Goal: Transaction & Acquisition: Purchase product/service

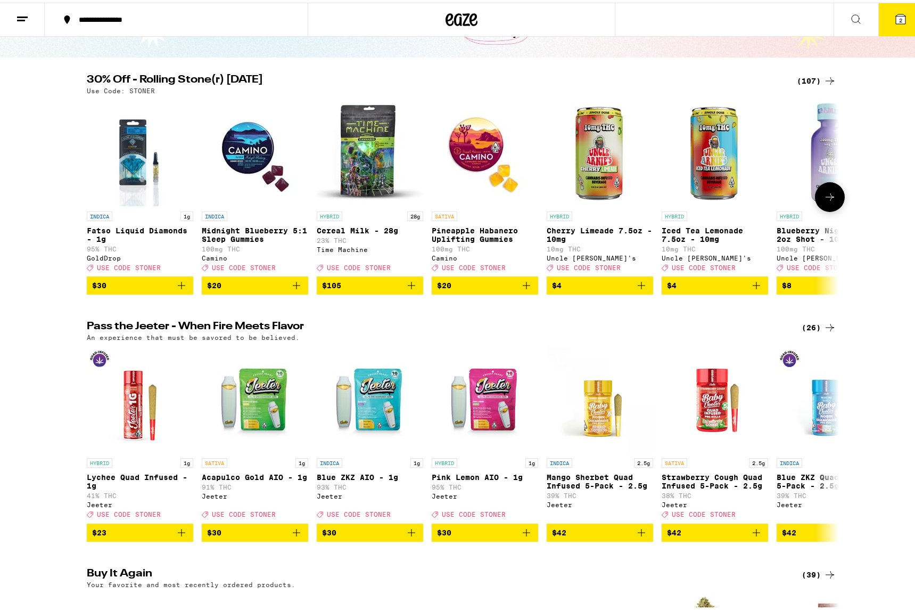
scroll to position [107, 0]
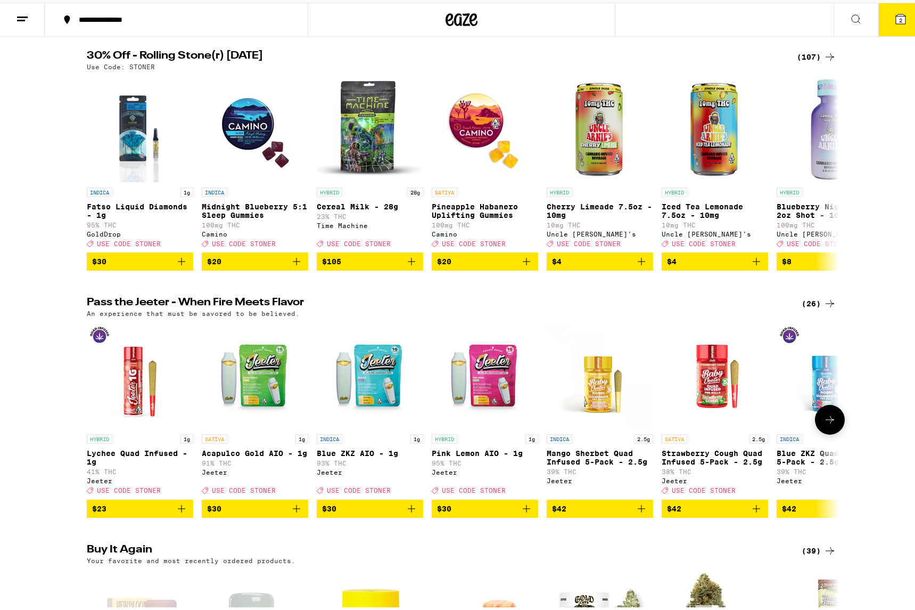
click at [753, 510] on icon "Add to bag" at bounding box center [756, 505] width 7 height 7
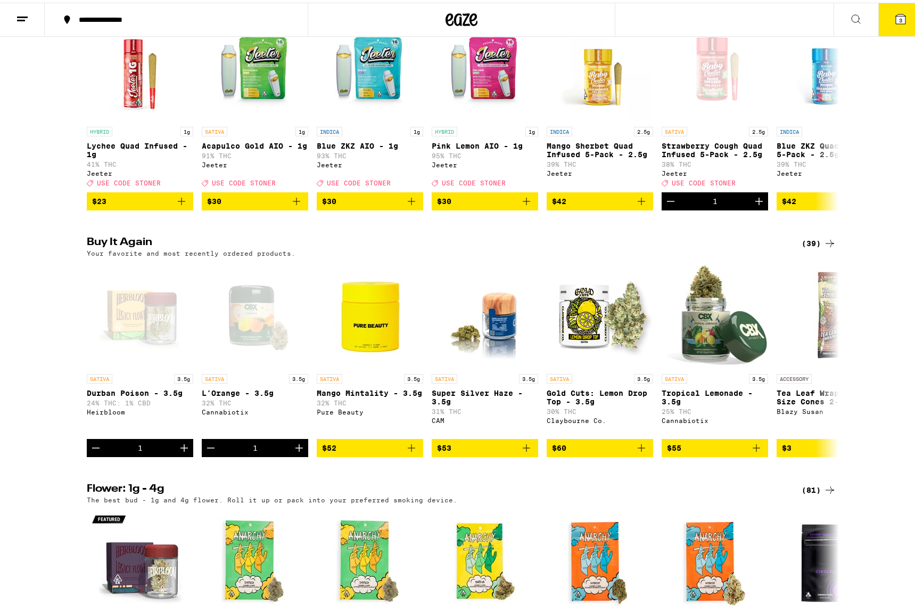
scroll to position [426, 0]
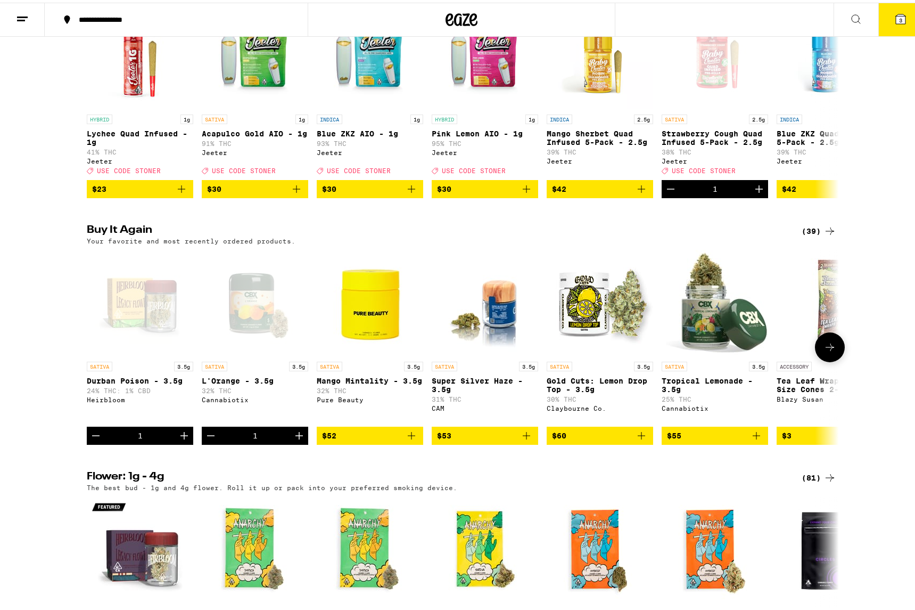
click at [757, 439] on icon "Add to bag" at bounding box center [756, 433] width 13 height 13
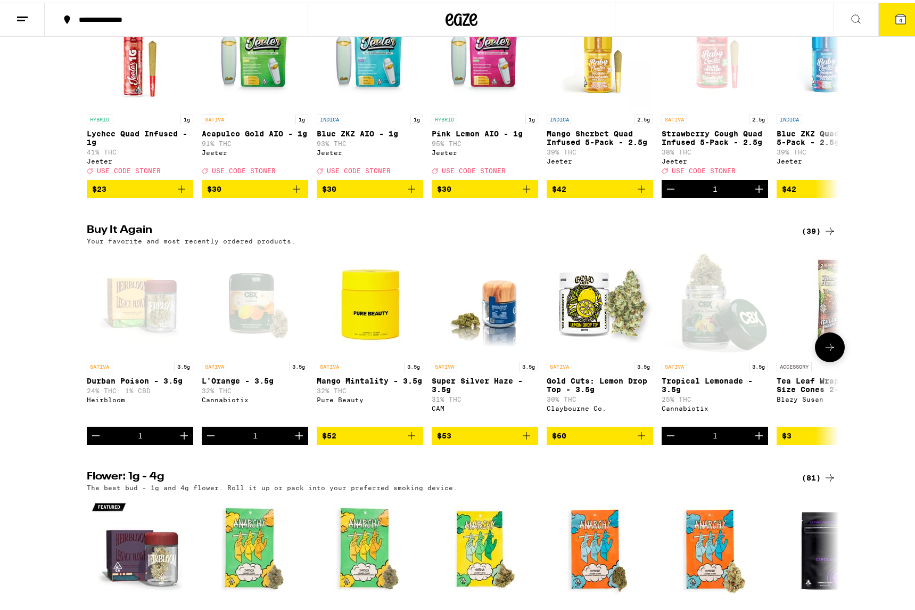
click at [825, 351] on icon at bounding box center [830, 344] width 13 height 13
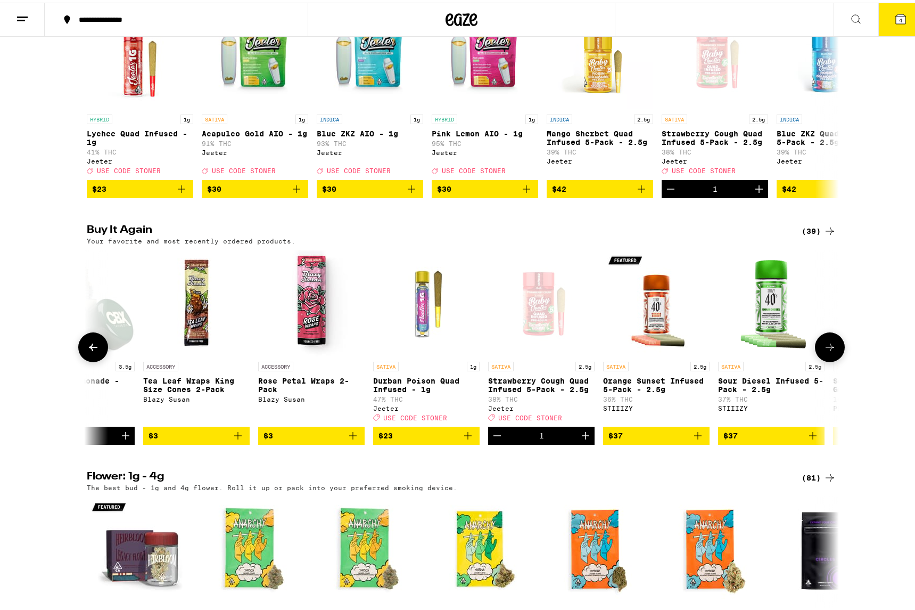
click at [829, 351] on icon at bounding box center [830, 344] width 13 height 13
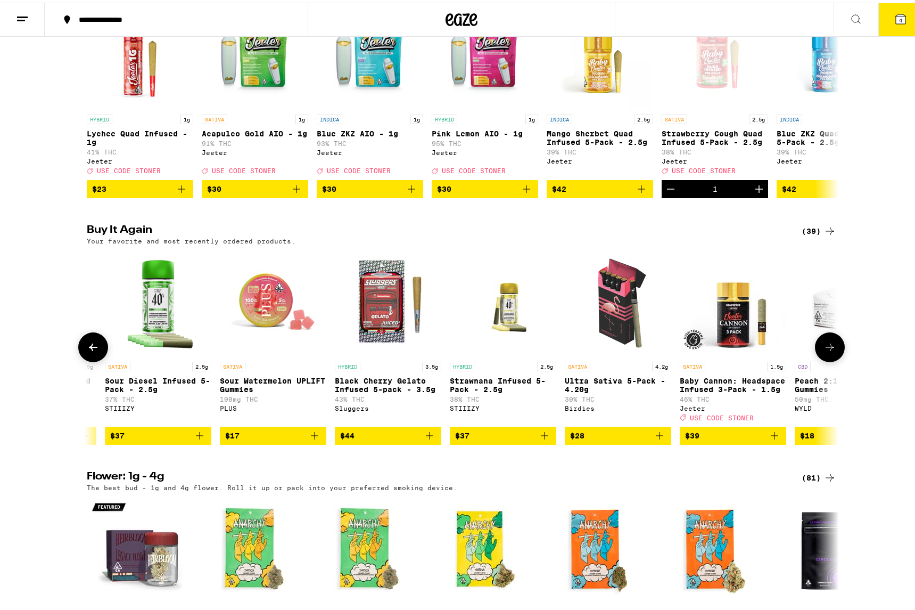
scroll to position [0, 1267]
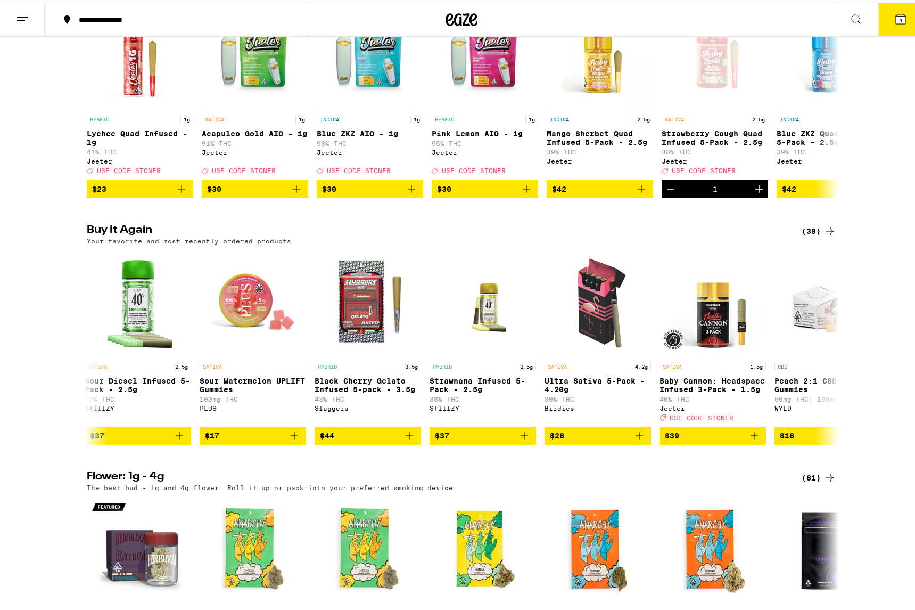
click at [885, 20] on button "4" at bounding box center [901, 17] width 45 height 33
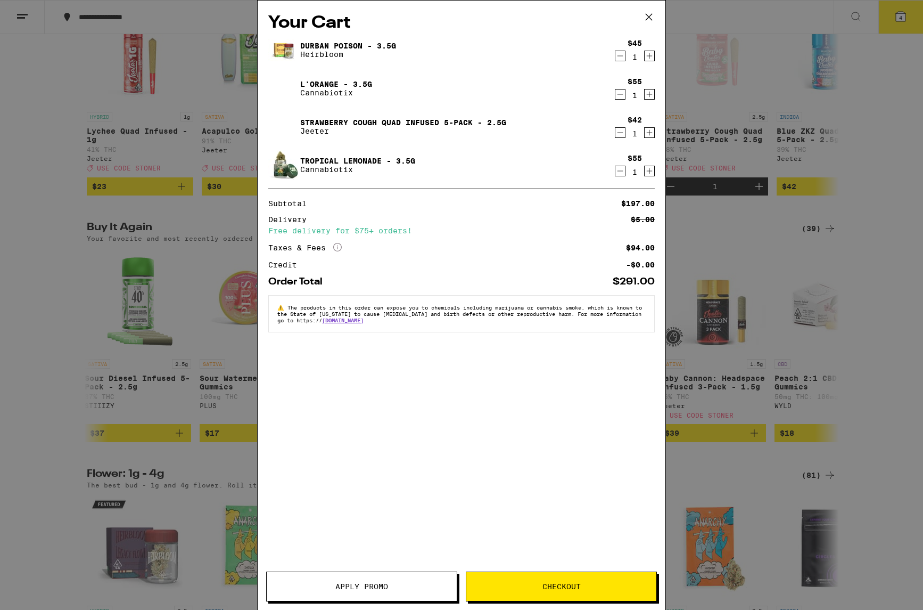
click at [618, 96] on icon "Decrement" at bounding box center [621, 94] width 10 height 13
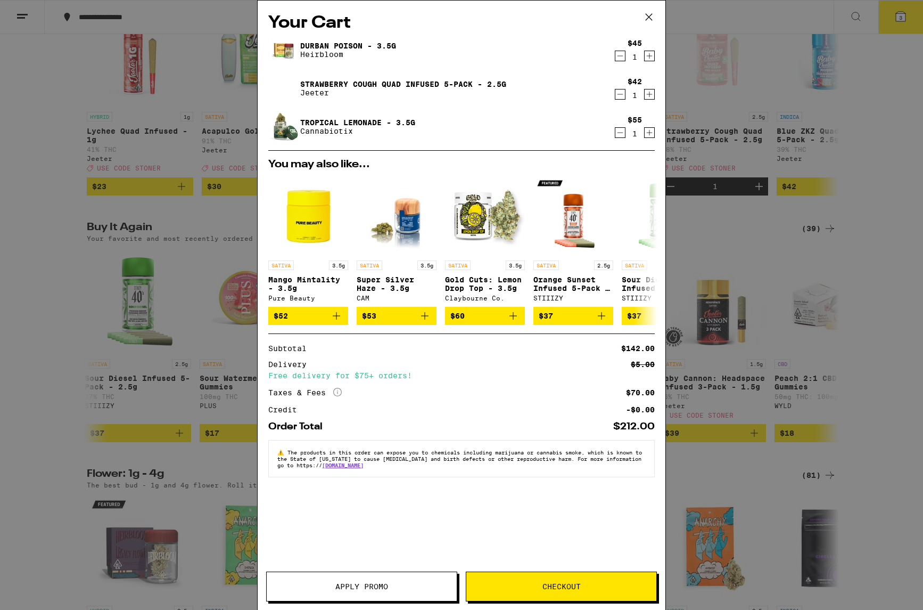
click at [423, 587] on span "Apply Promo" at bounding box center [362, 586] width 190 height 7
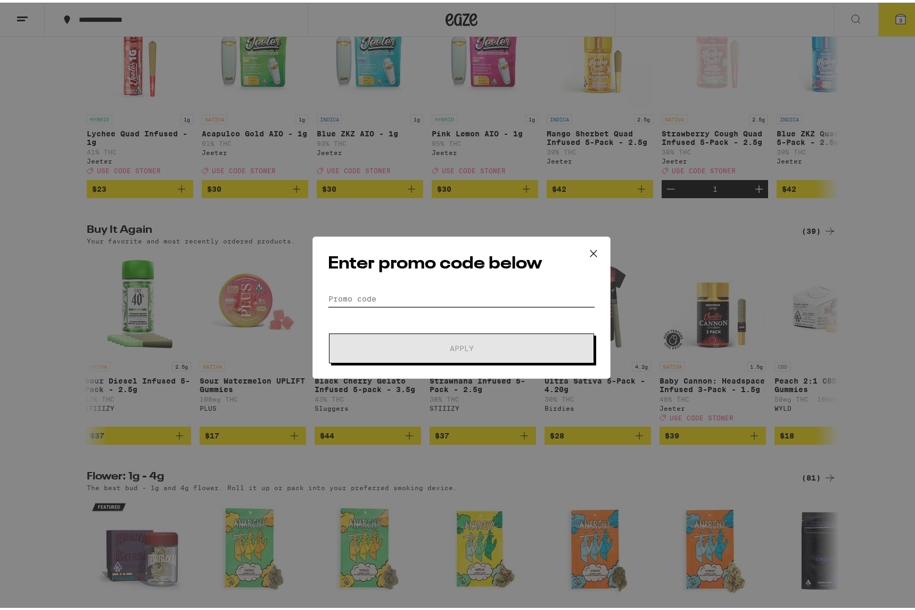
click at [432, 298] on input "Promo Code" at bounding box center [461, 296] width 267 height 16
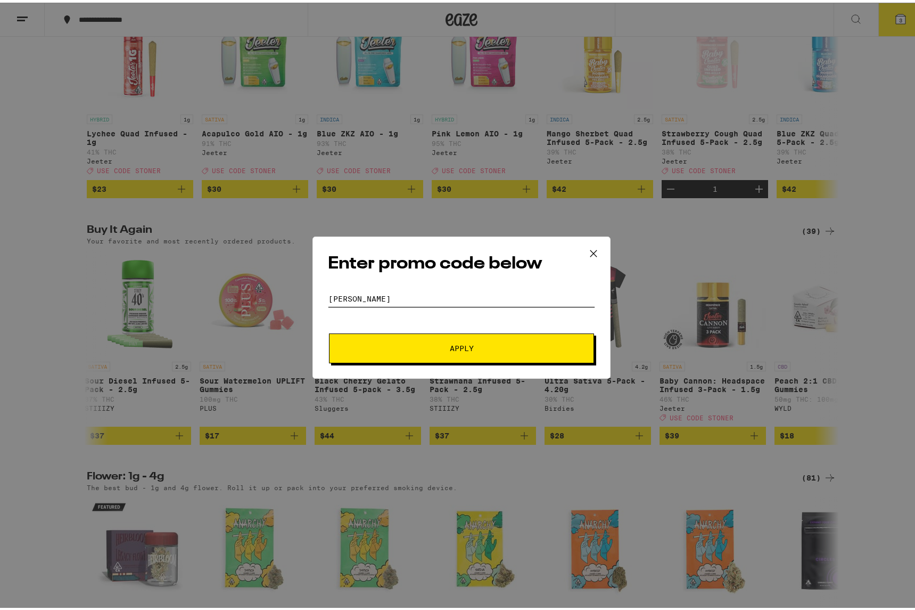
type input "[PERSON_NAME]"
click at [463, 356] on button "Apply" at bounding box center [461, 346] width 265 height 30
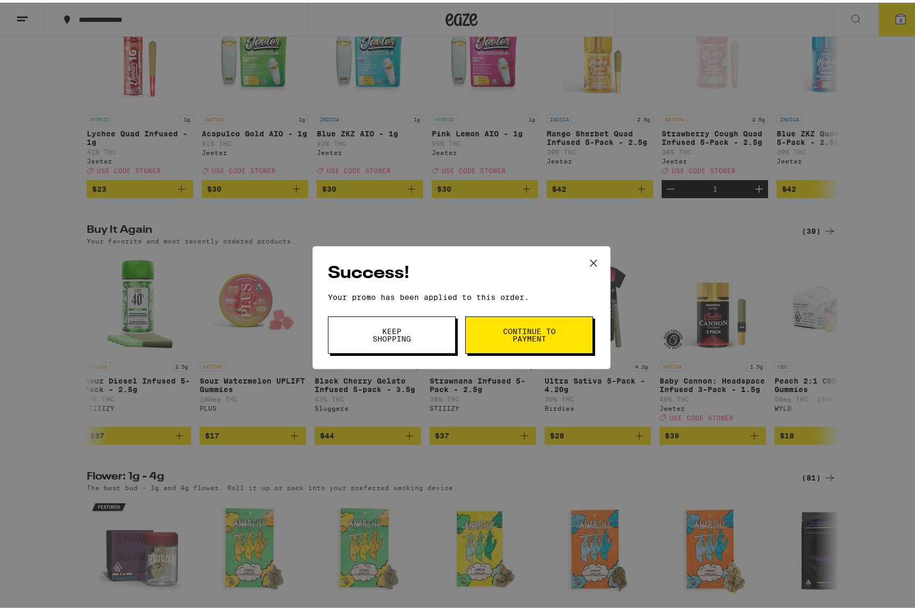
click at [519, 336] on span "Continue to payment" at bounding box center [529, 332] width 54 height 15
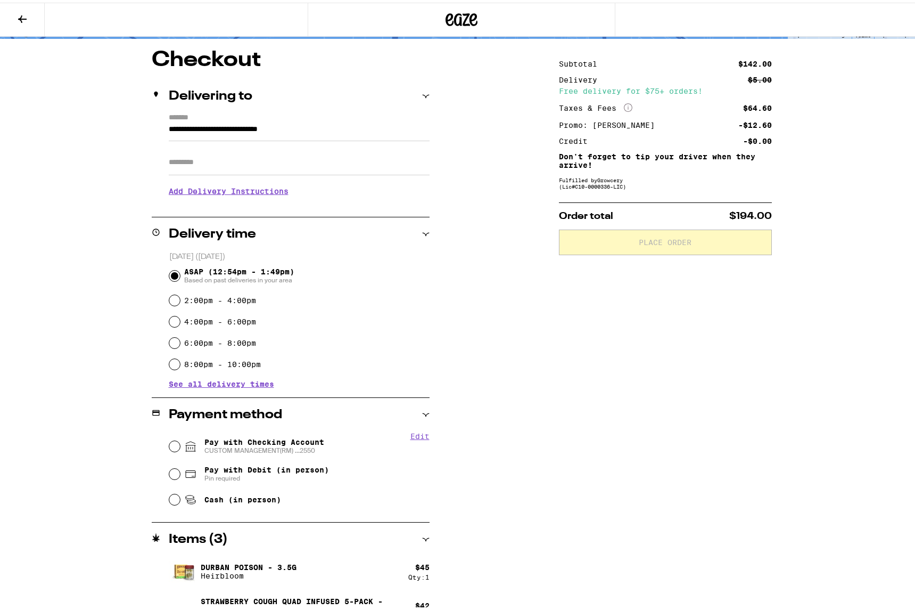
scroll to position [107, 0]
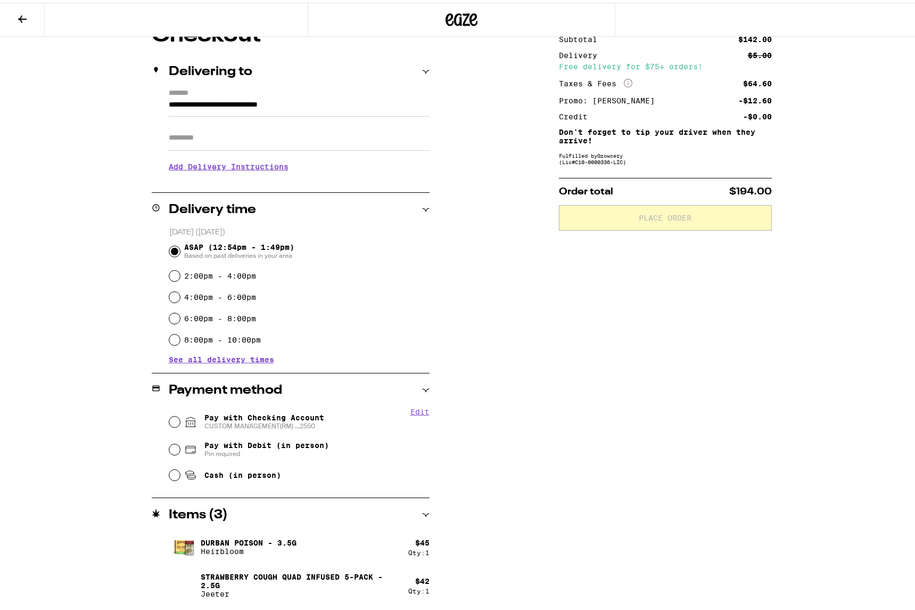
click at [295, 413] on span "Pay with Checking Account CUSTOM MANAGEMENT(RM) ...2550" at bounding box center [265, 419] width 120 height 17
click at [180, 414] on input "Pay with Checking Account CUSTOM MANAGEMENT(RM) ...2550" at bounding box center [174, 419] width 11 height 11
radio input "true"
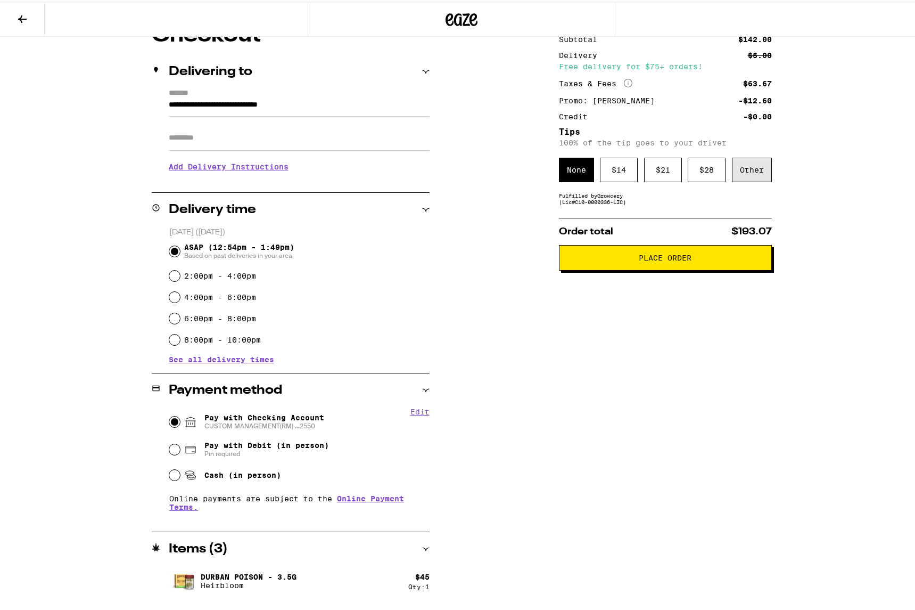
click at [748, 168] on div "Other" at bounding box center [752, 167] width 40 height 24
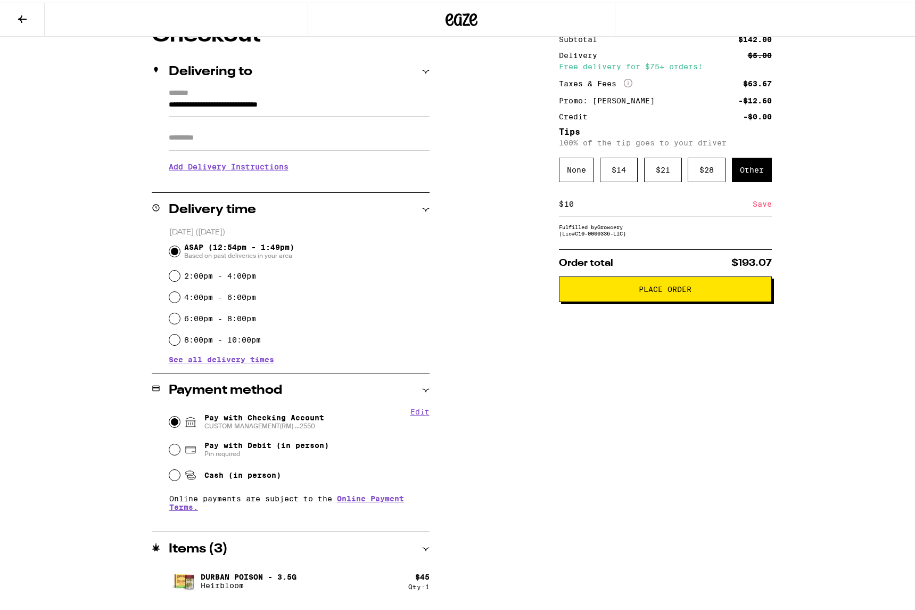
type input "10"
click at [755, 212] on div "Save" at bounding box center [762, 201] width 19 height 23
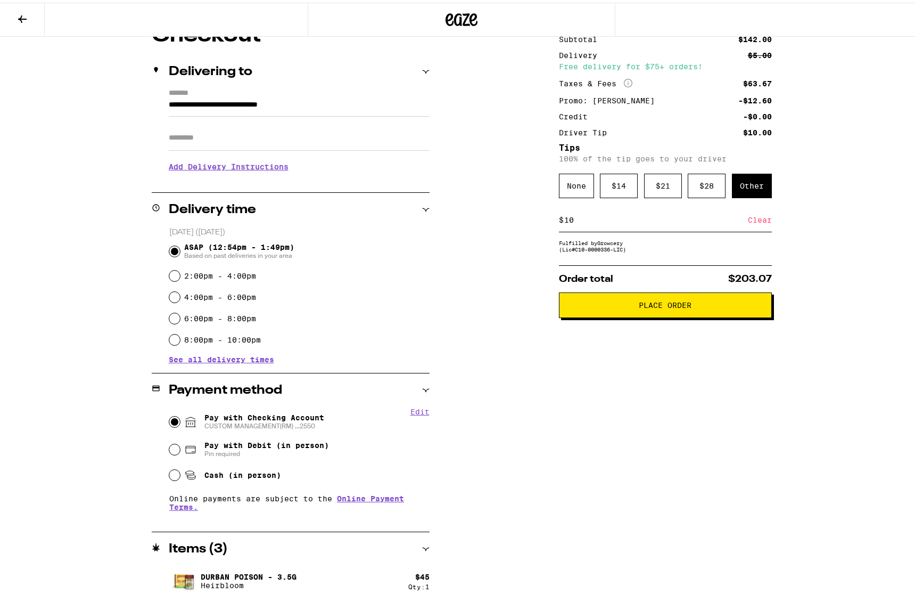
click at [673, 315] on button "Place Order" at bounding box center [665, 303] width 213 height 26
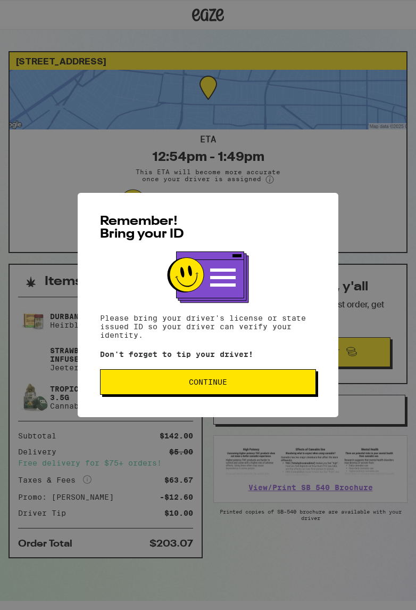
click at [1, 223] on div "Remember! Bring your ID Please bring your driver's license or state issued ID s…" at bounding box center [208, 305] width 416 height 610
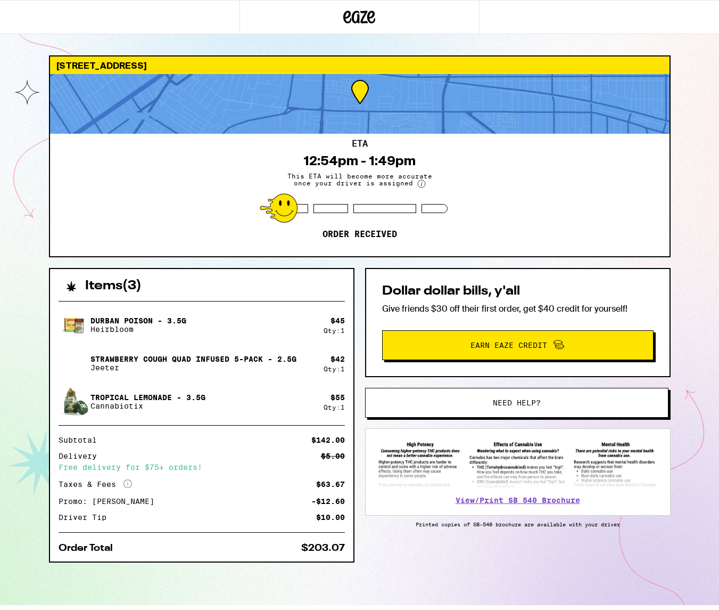
click at [22, 57] on div "5601 Sunlight Pl [GEOGRAPHIC_DATA] 90016 ETA 12:54pm - 1:49pm This ETA will bec…" at bounding box center [359, 302] width 719 height 605
